Goal: Information Seeking & Learning: Learn about a topic

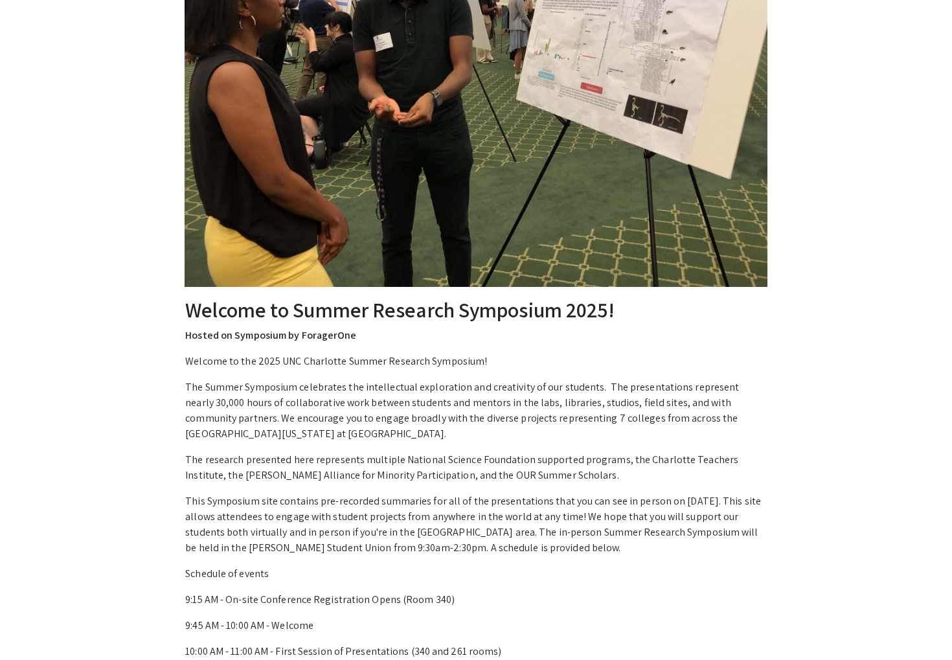
scroll to position [538, 0]
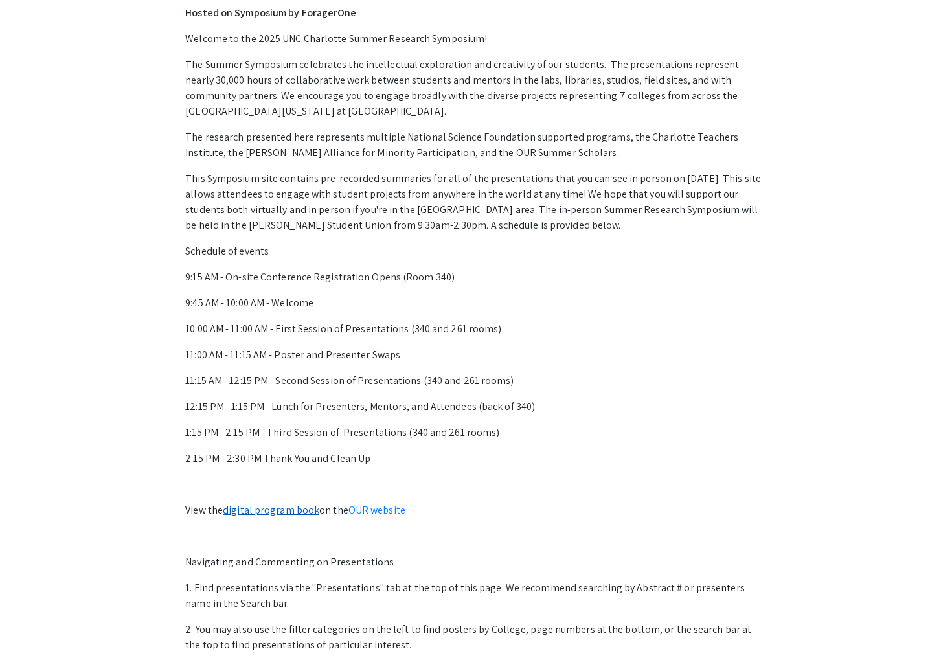
click at [279, 508] on link "digital program book" at bounding box center [271, 510] width 97 height 14
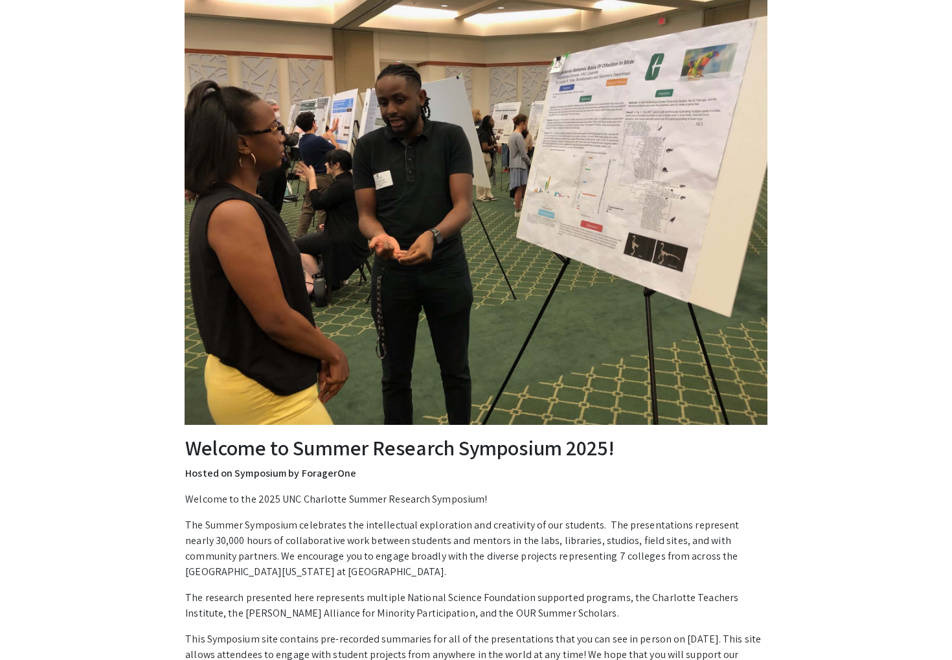
scroll to position [0, 0]
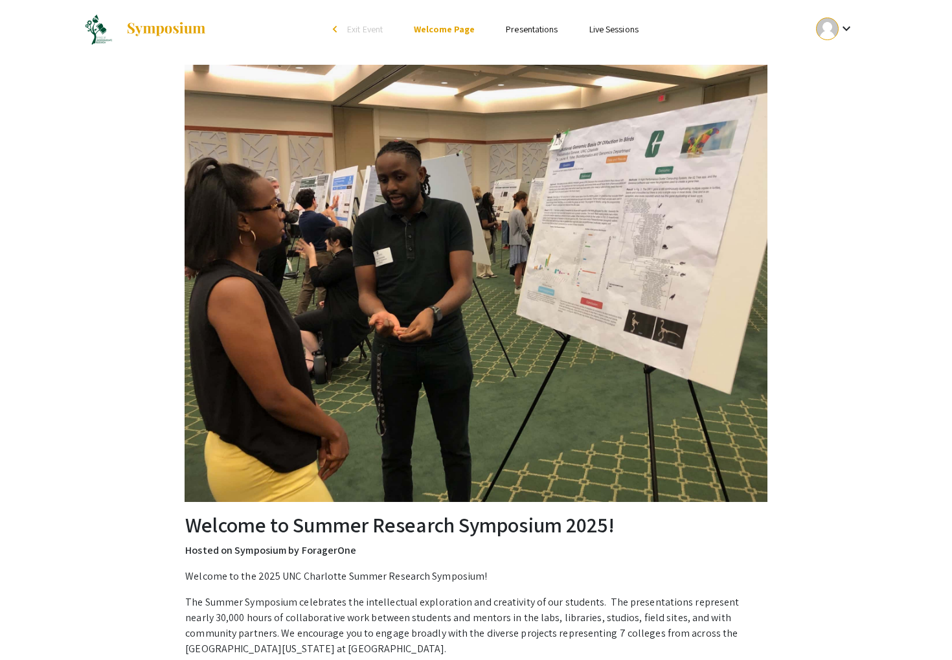
click at [535, 29] on link "Presentations" at bounding box center [532, 29] width 52 height 12
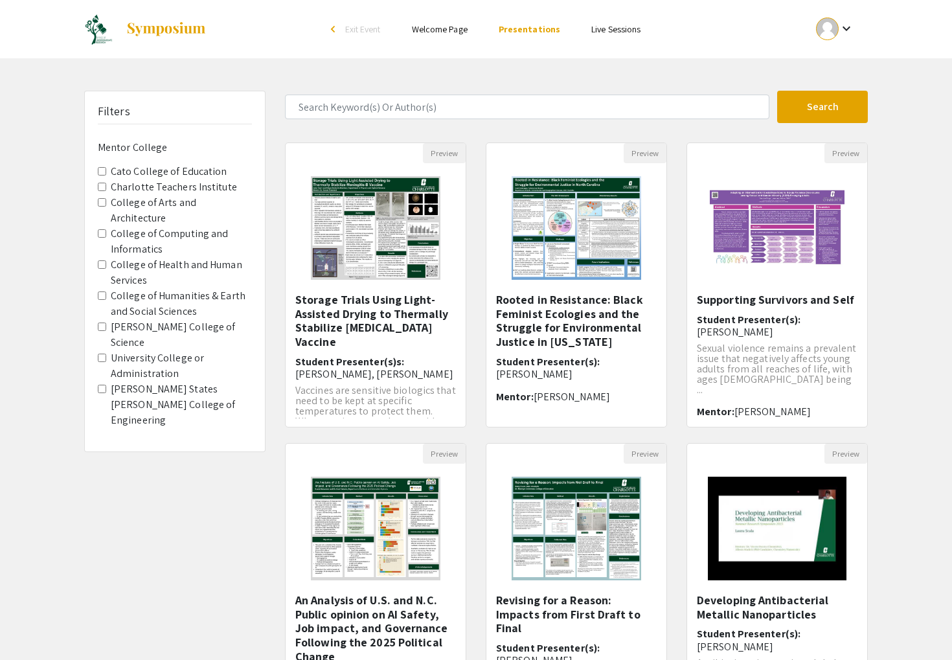
click at [163, 176] on label "Cato College of Education" at bounding box center [169, 172] width 117 height 16
click at [106, 176] on Education "Cato College of Education" at bounding box center [102, 171] width 8 height 8
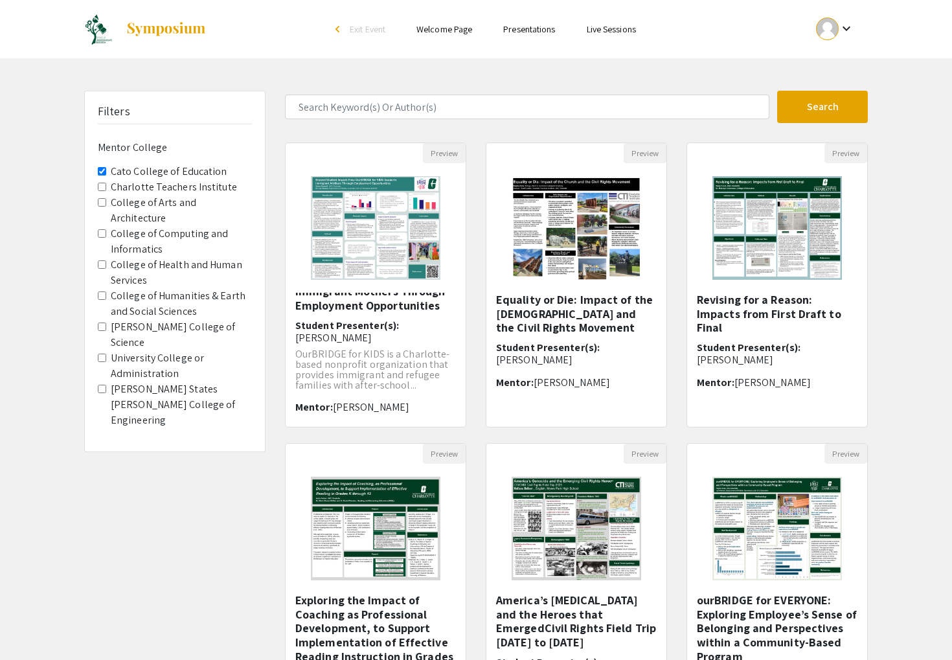
click at [102, 169] on Education "Cato College of Education" at bounding box center [102, 171] width 8 height 8
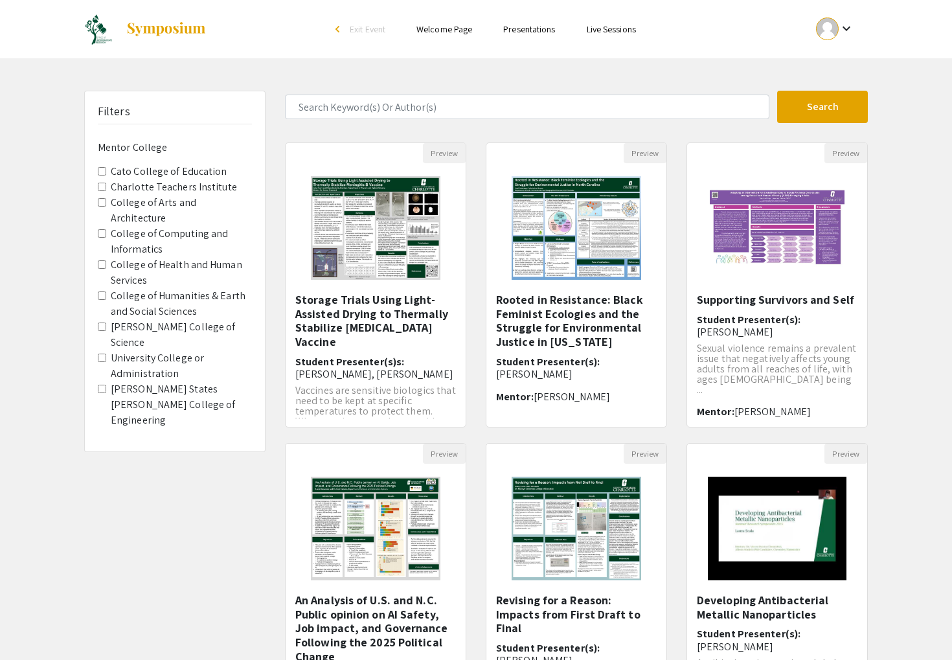
click at [119, 319] on label "Klein College of Science" at bounding box center [181, 334] width 141 height 31
click at [106, 323] on Science "Klein College of Science" at bounding box center [102, 327] width 8 height 8
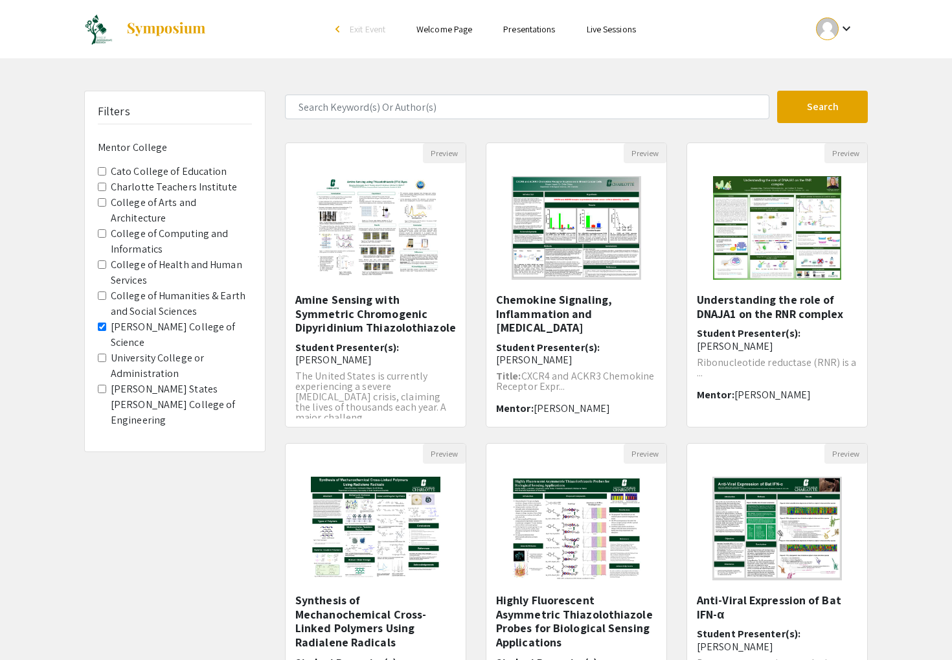
click at [119, 319] on label "Klein College of Science" at bounding box center [181, 334] width 141 height 31
click at [106, 323] on Science "Klein College of Science" at bounding box center [102, 327] width 8 height 8
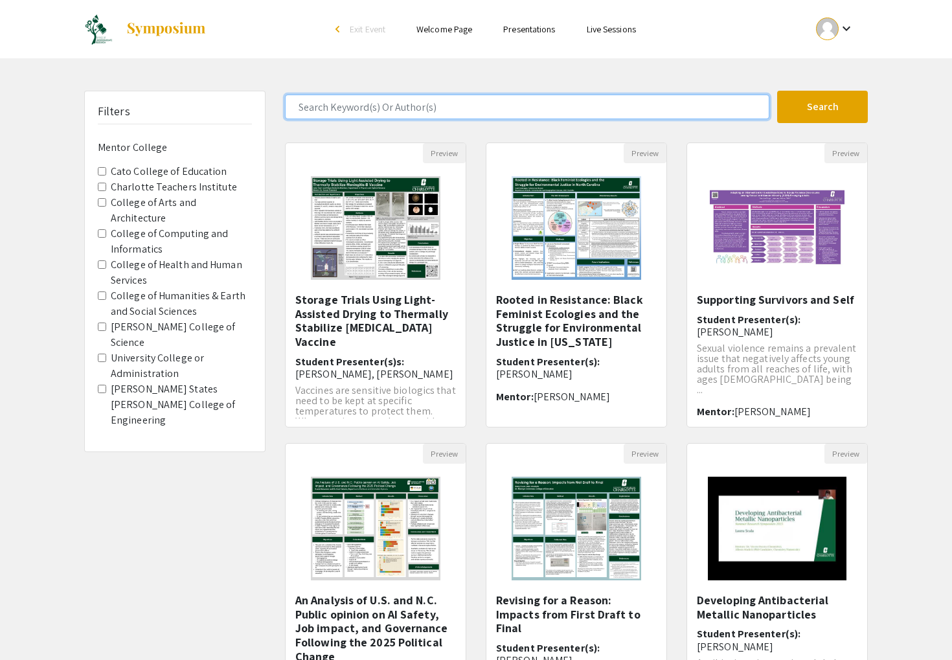
click at [426, 103] on input "Search Keyword(s) Or Author(s)" at bounding box center [527, 107] width 485 height 25
type input "t"
click at [777, 91] on button "Search" at bounding box center [822, 107] width 91 height 32
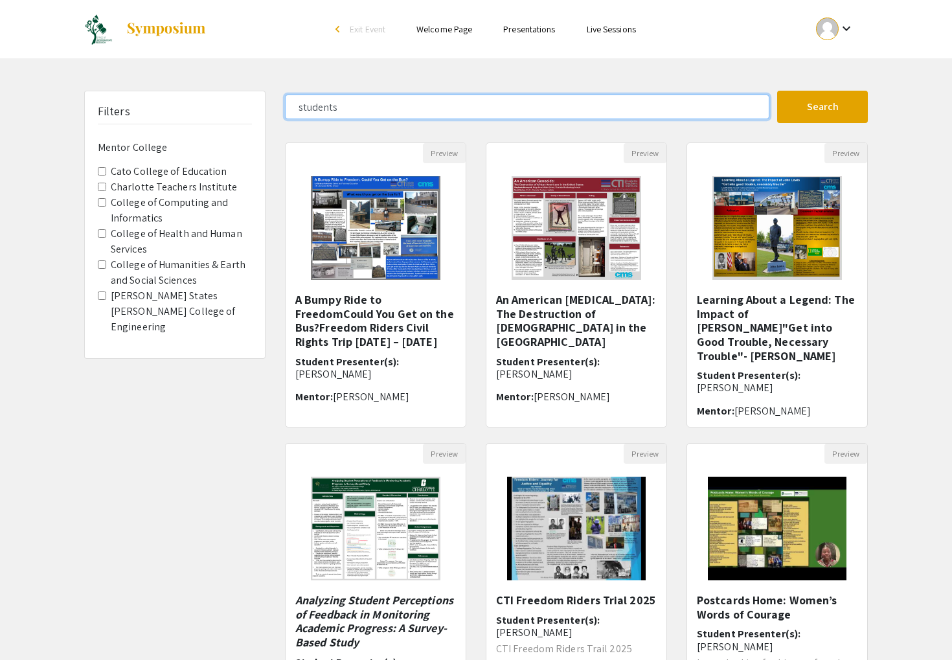
click at [352, 111] on input "students" at bounding box center [527, 107] width 485 height 25
type input "m"
type input "allison"
click at [777, 91] on button "Search" at bounding box center [822, 107] width 91 height 32
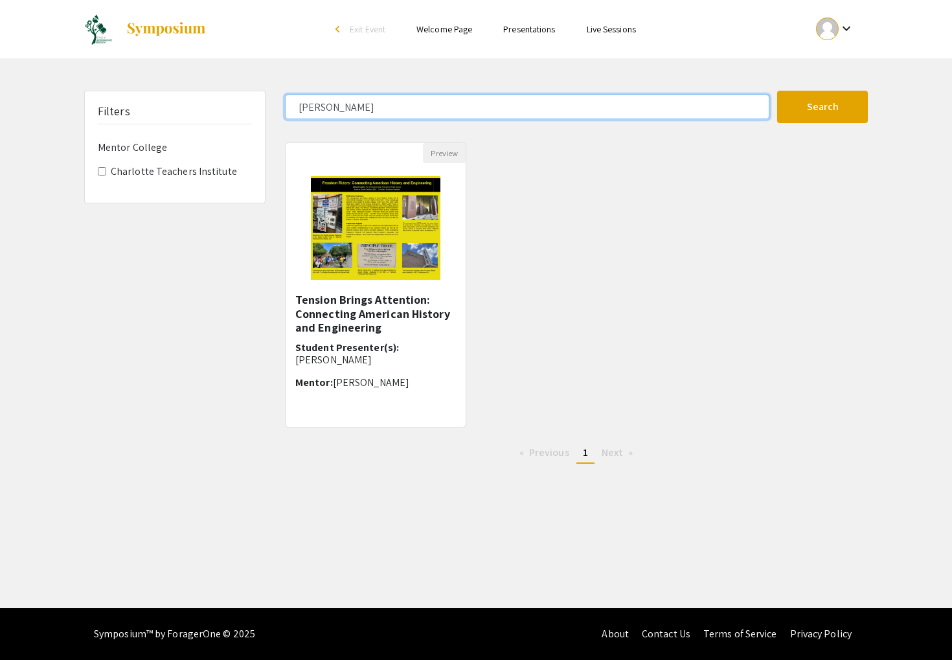
click at [319, 105] on input "allison" at bounding box center [527, 107] width 485 height 25
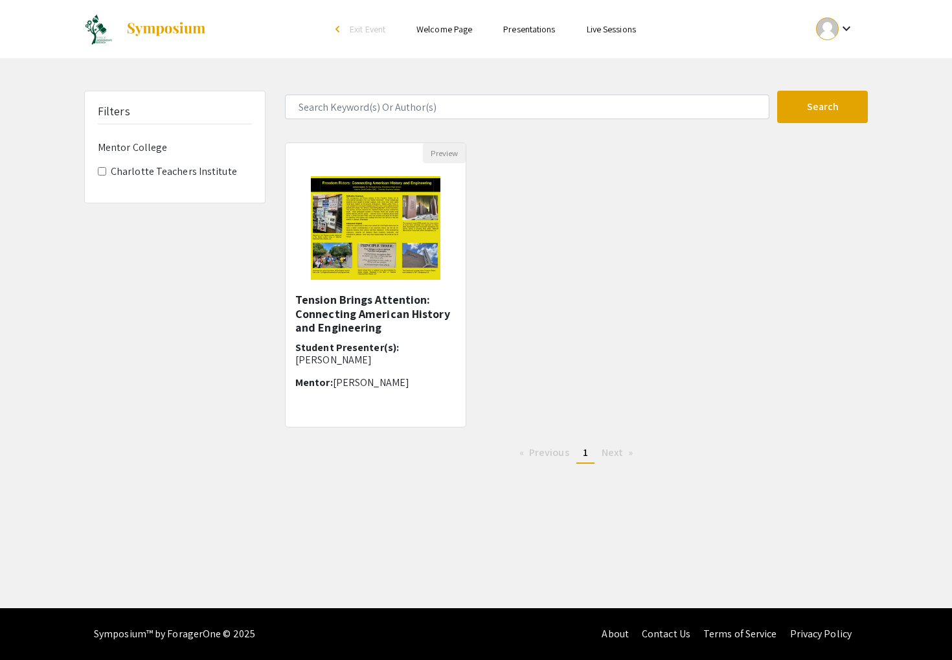
click at [177, 239] on div "Filters Mentor College Charlotte Teachers Institute" at bounding box center [174, 282] width 201 height 383
click at [810, 109] on button "Search" at bounding box center [822, 107] width 91 height 32
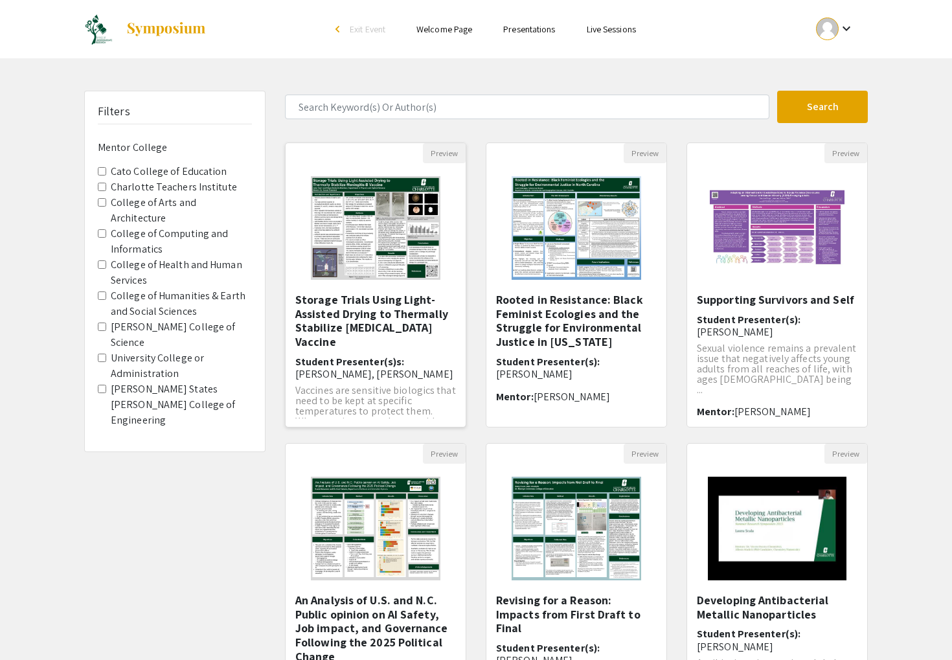
click at [396, 241] on img "Open Presentation <p>Storage Trials Using Light-Assisted Drying to Thermally St…" at bounding box center [375, 228] width 155 height 130
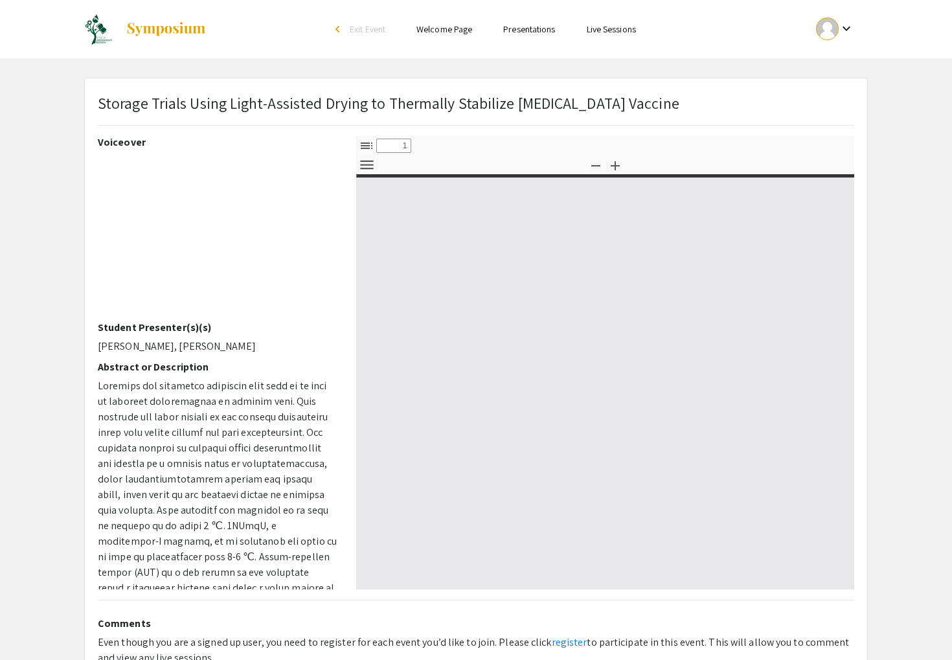
select select "custom"
type input "0"
select select "custom"
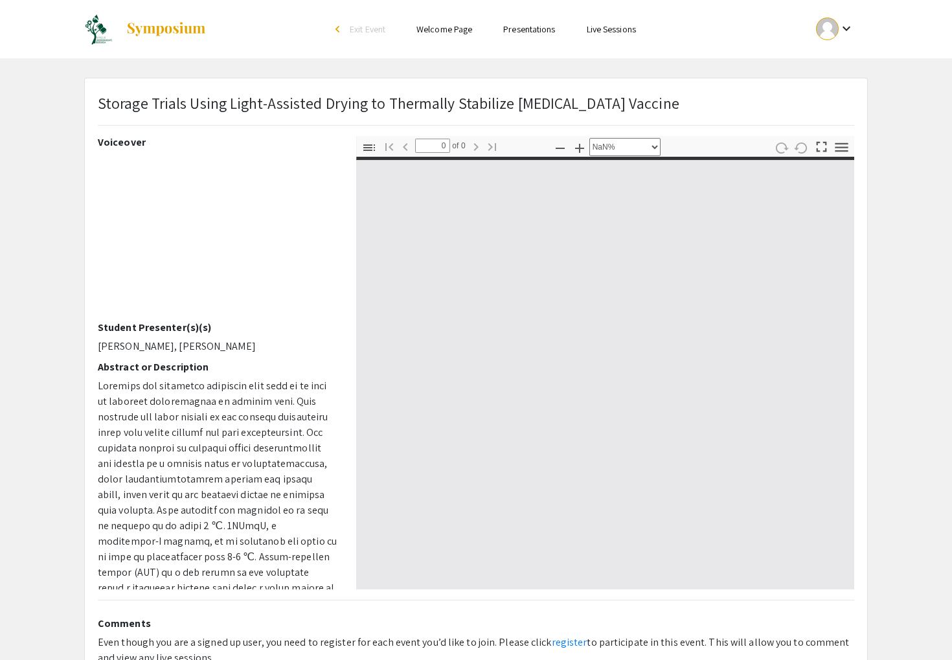
type input "1"
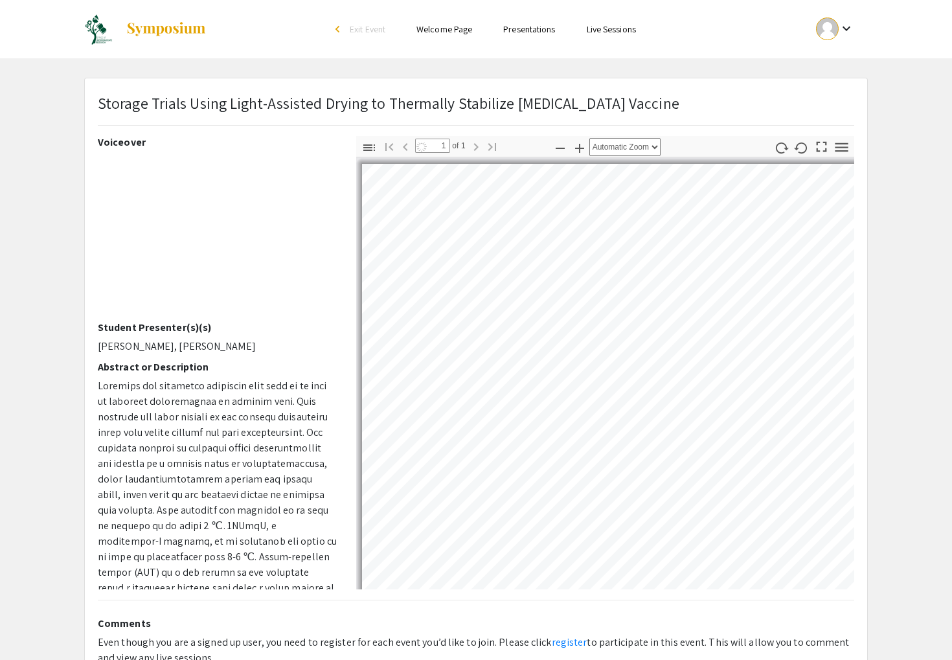
select select "auto"
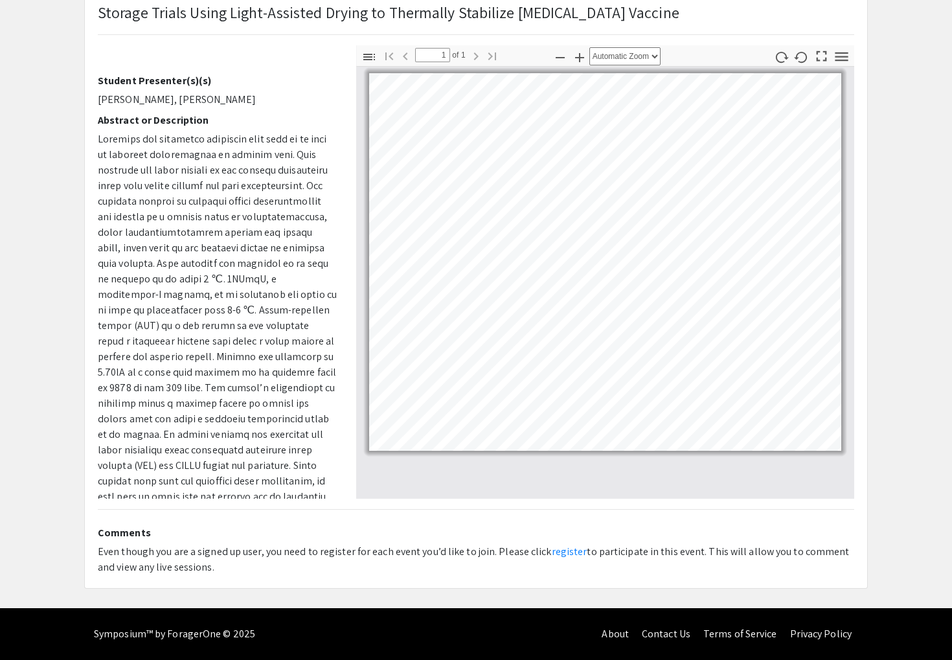
scroll to position [302, 0]
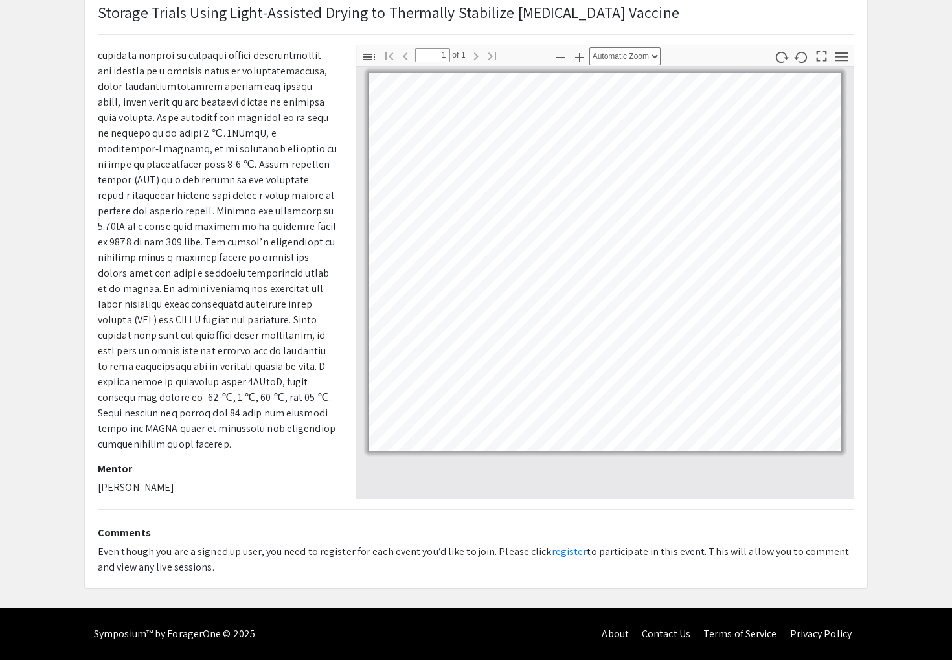
click at [562, 516] on link "register" at bounding box center [570, 552] width 36 height 14
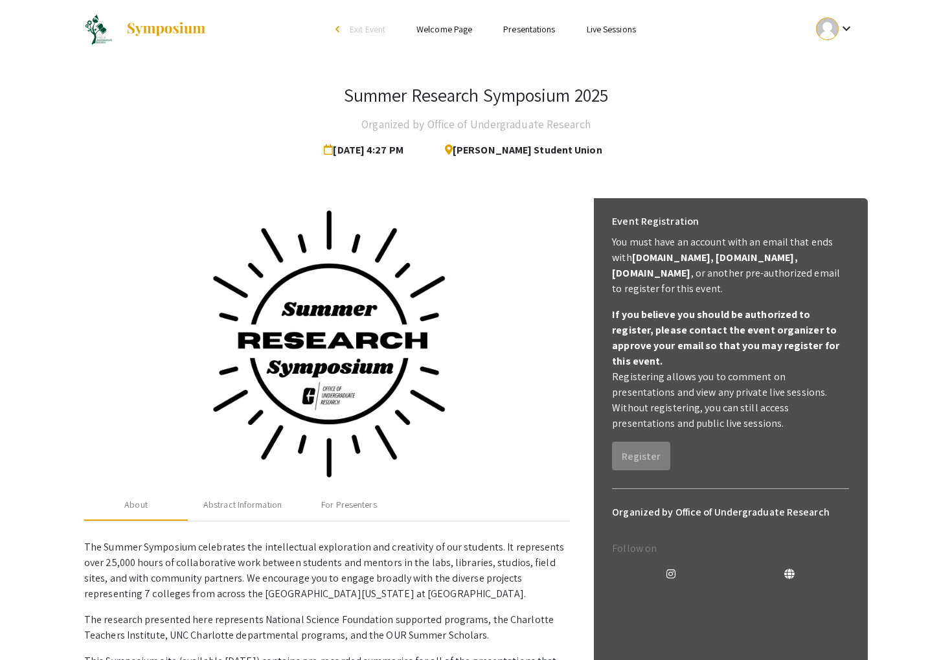
scroll to position [159, 0]
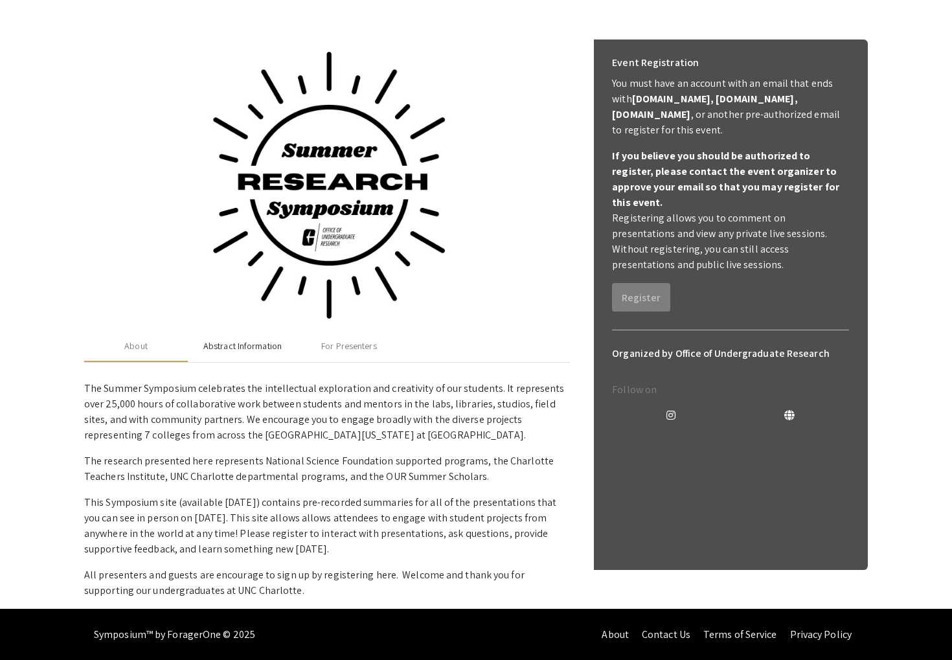
click at [244, 341] on div "Abstract Information" at bounding box center [242, 346] width 78 height 14
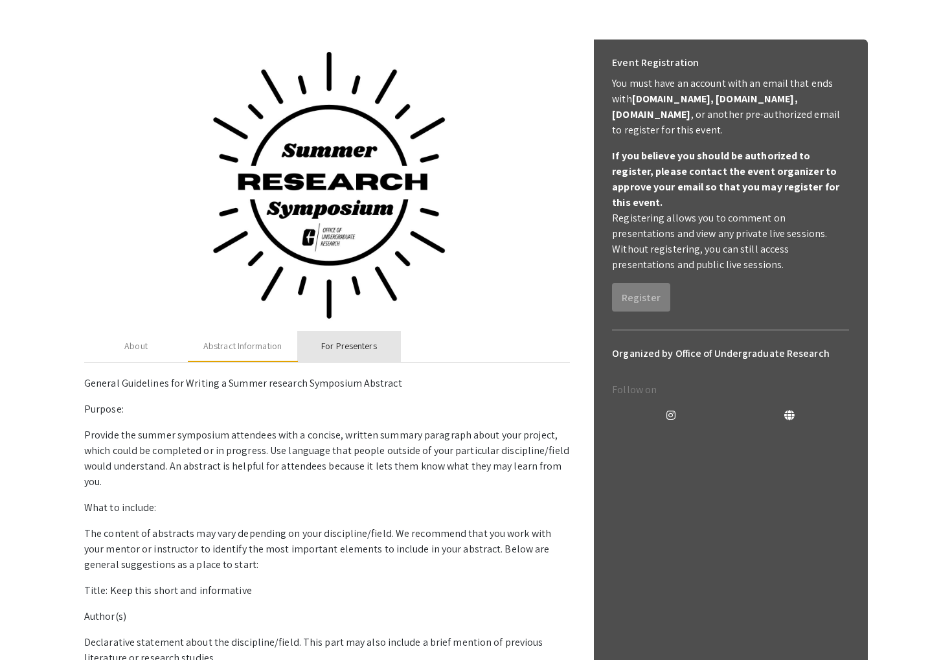
click at [347, 345] on div "For Presenters" at bounding box center [348, 346] width 55 height 14
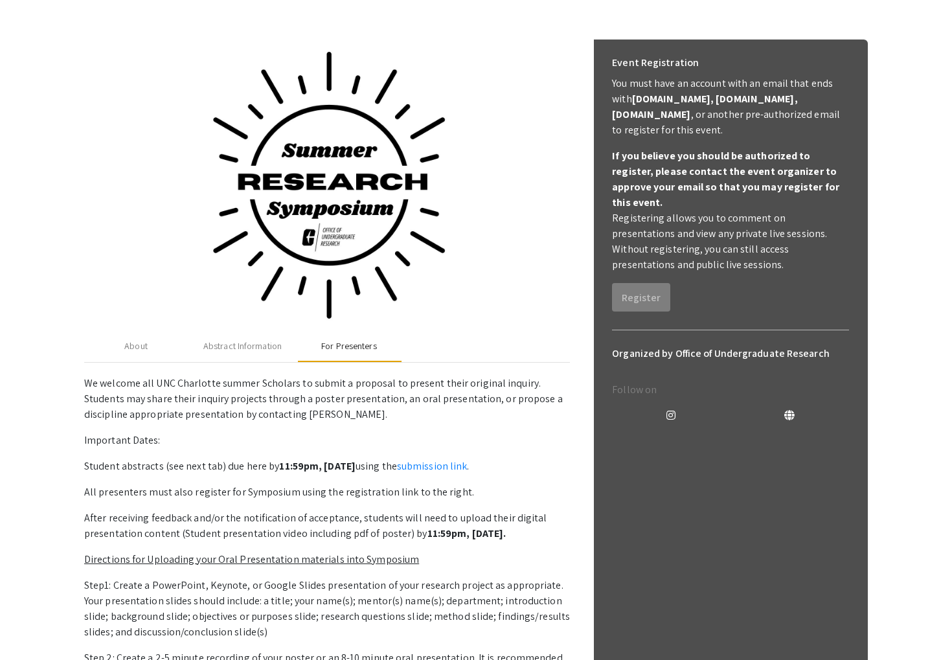
scroll to position [0, 0]
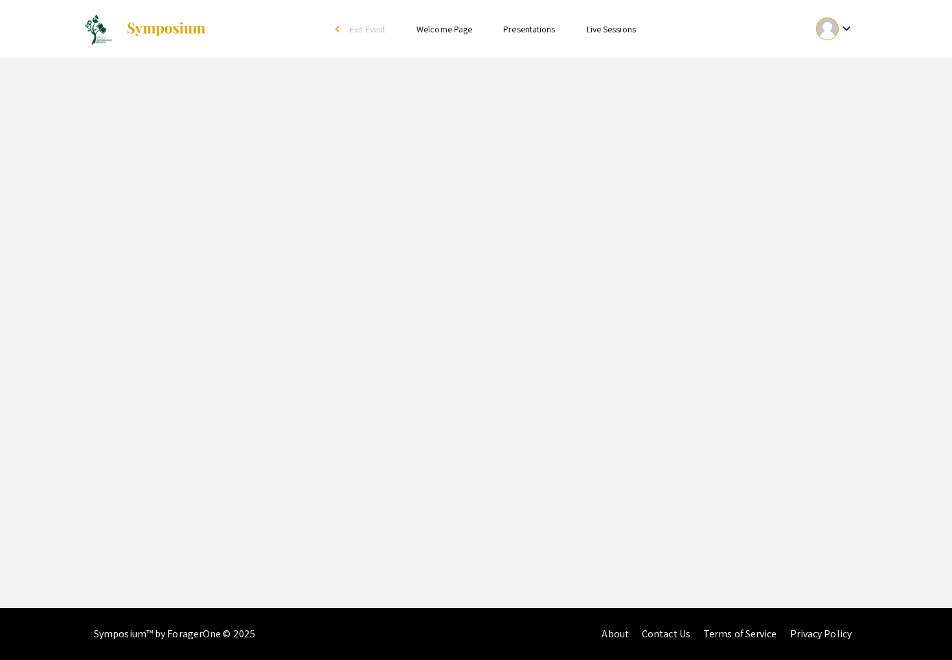
select select "custom"
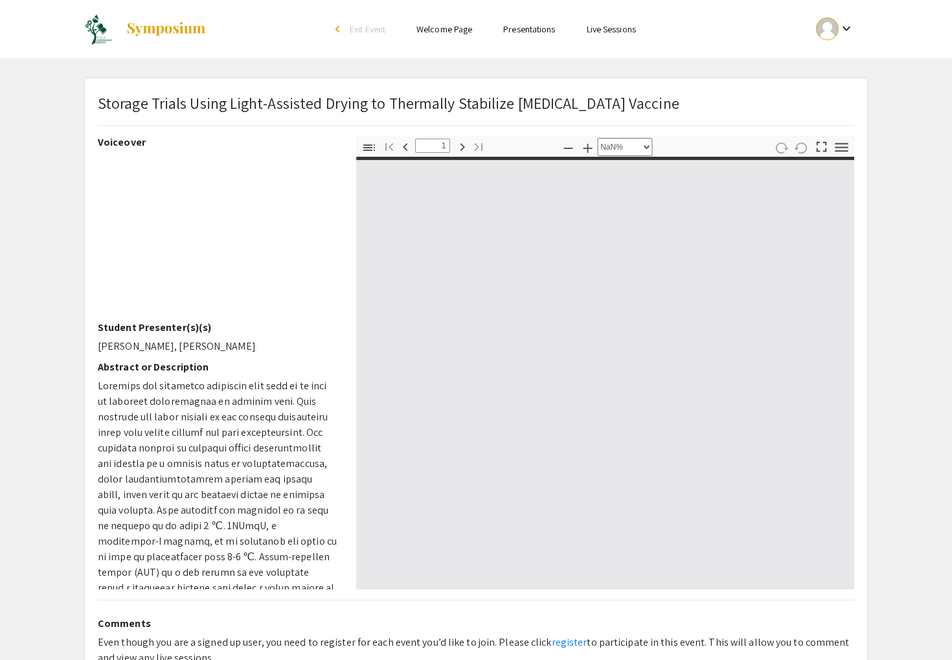
type input "0"
select select "custom"
type input "1"
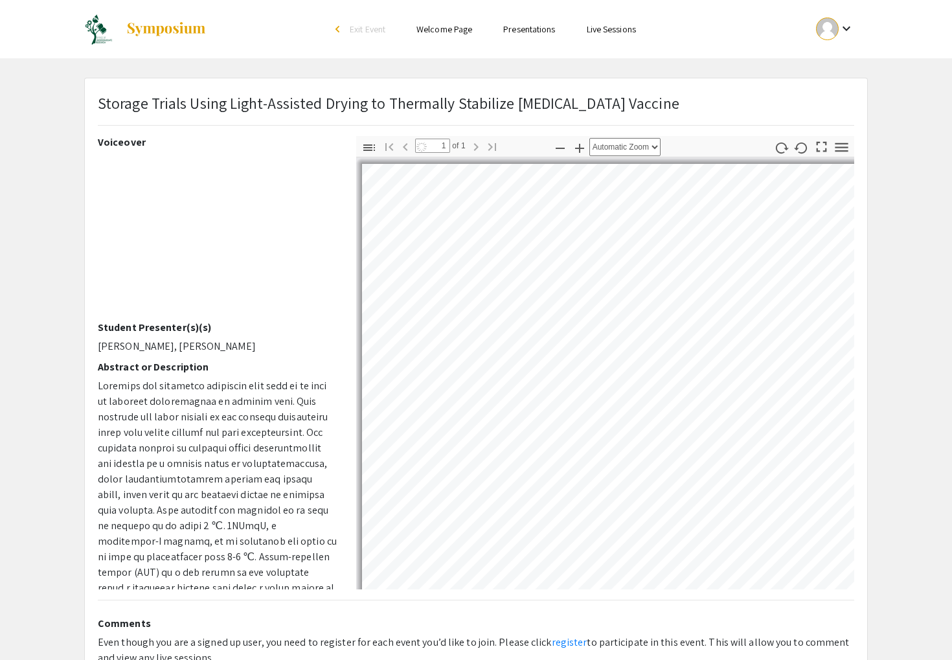
select select "auto"
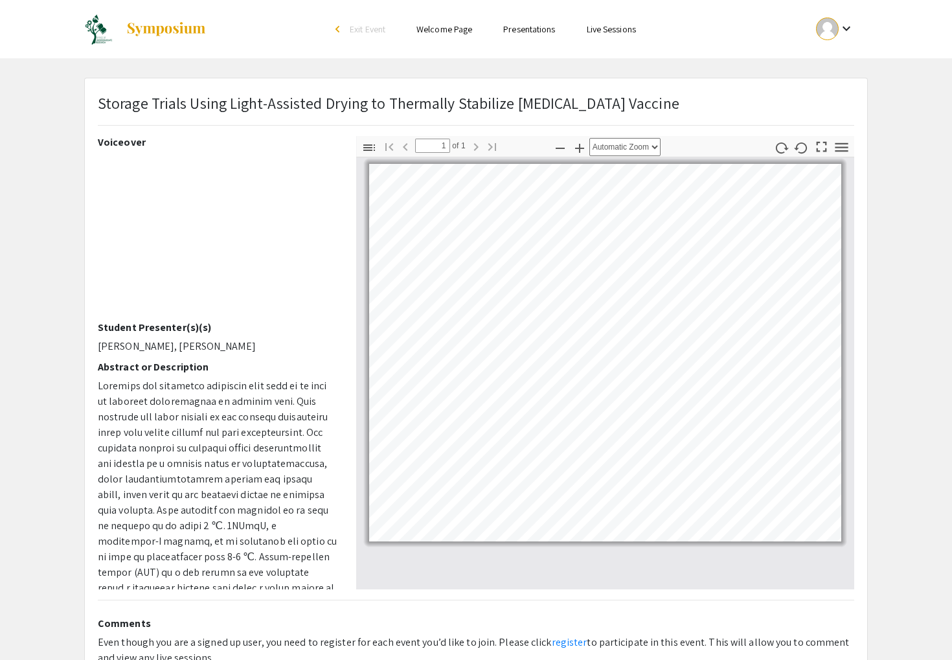
click at [434, 25] on link "Welcome Page" at bounding box center [445, 29] width 56 height 12
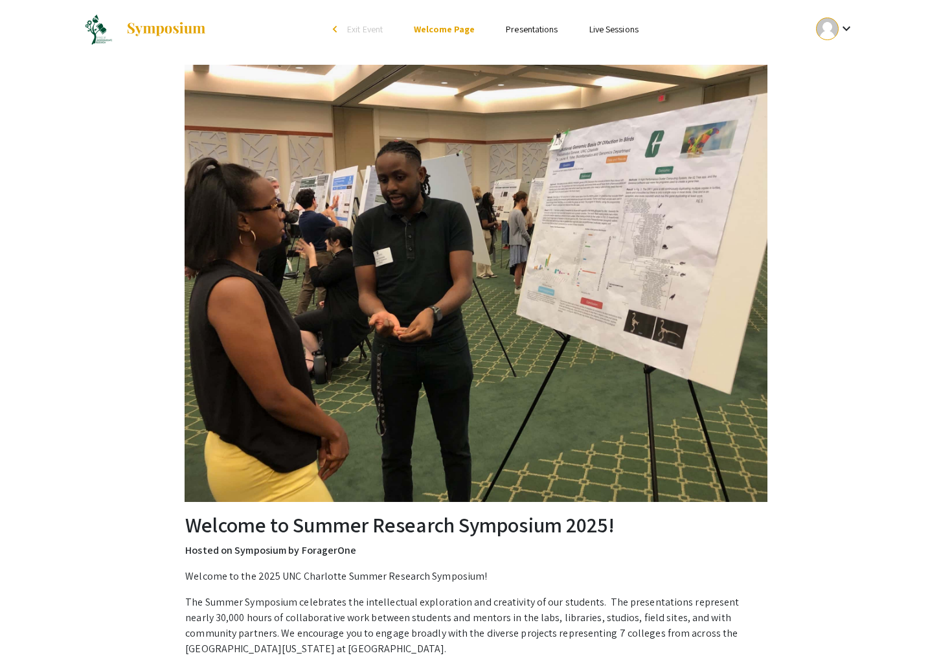
click at [608, 30] on link "Live Sessions" at bounding box center [613, 29] width 49 height 12
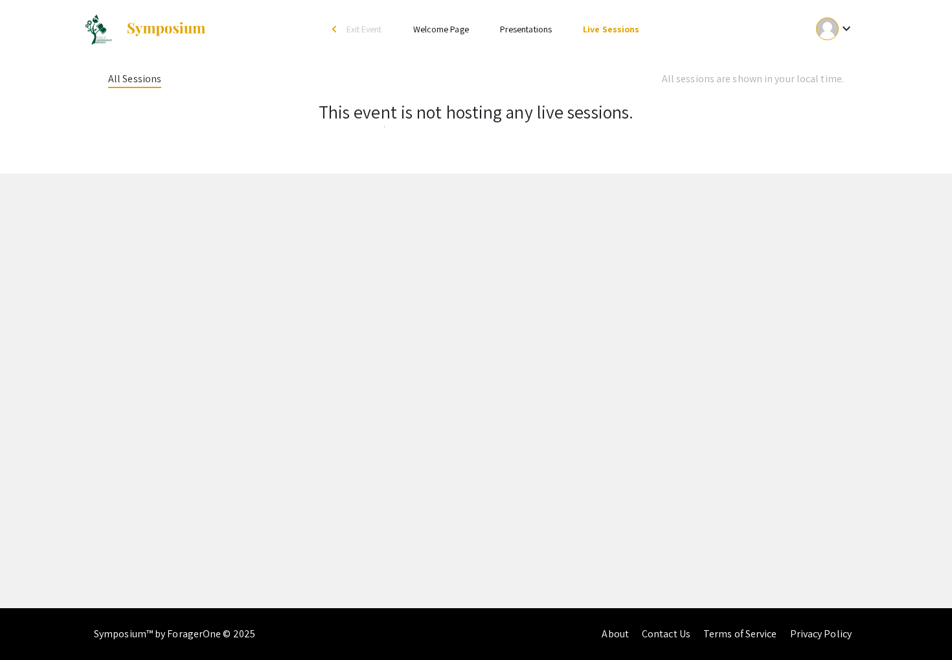
click at [535, 27] on link "Presentations" at bounding box center [526, 29] width 52 height 12
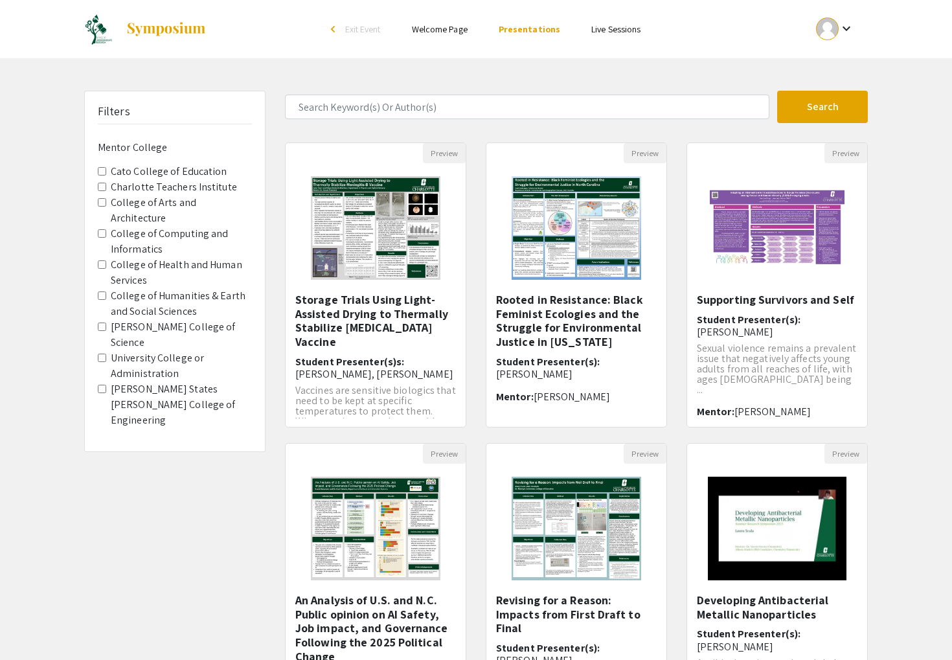
click at [445, 29] on link "Welcome Page" at bounding box center [440, 29] width 56 height 12
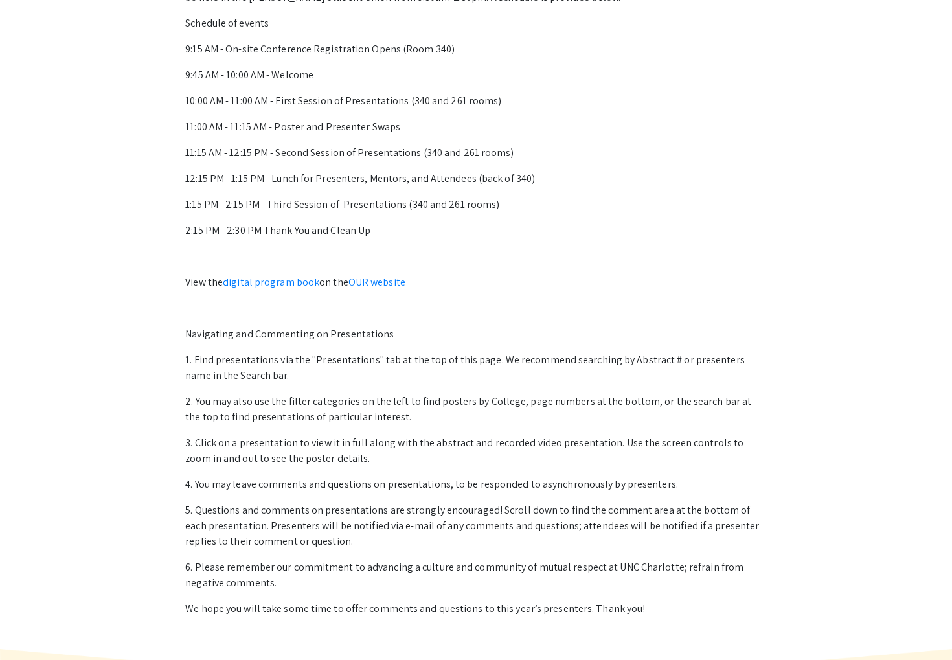
scroll to position [763, 0]
